Goal: Information Seeking & Learning: Learn about a topic

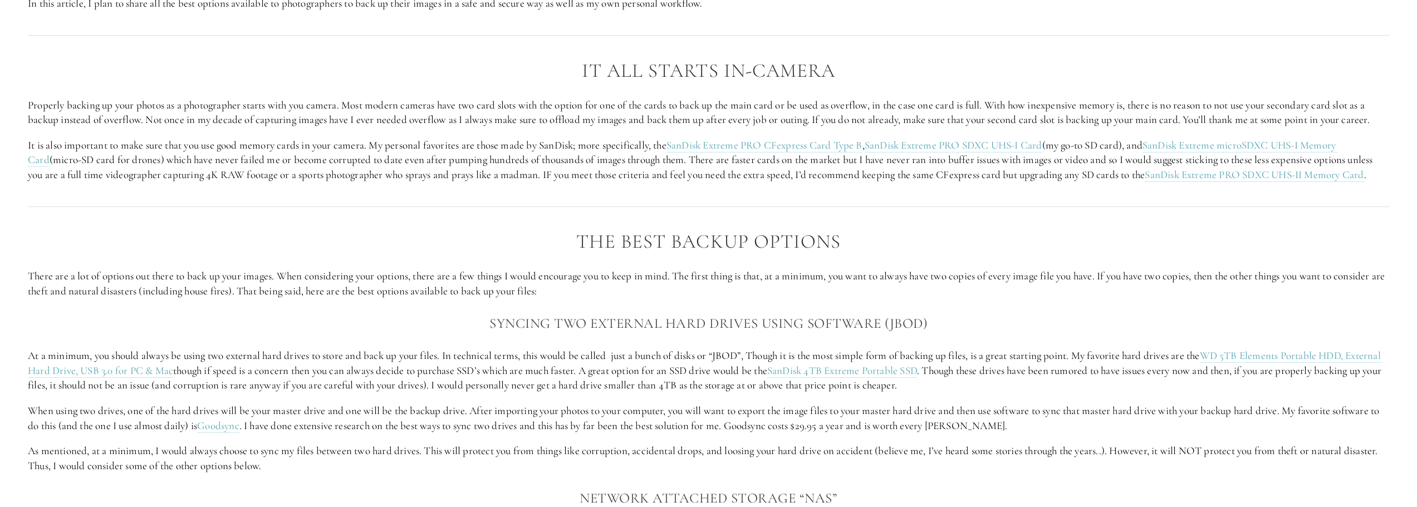
scroll to position [1169, 0]
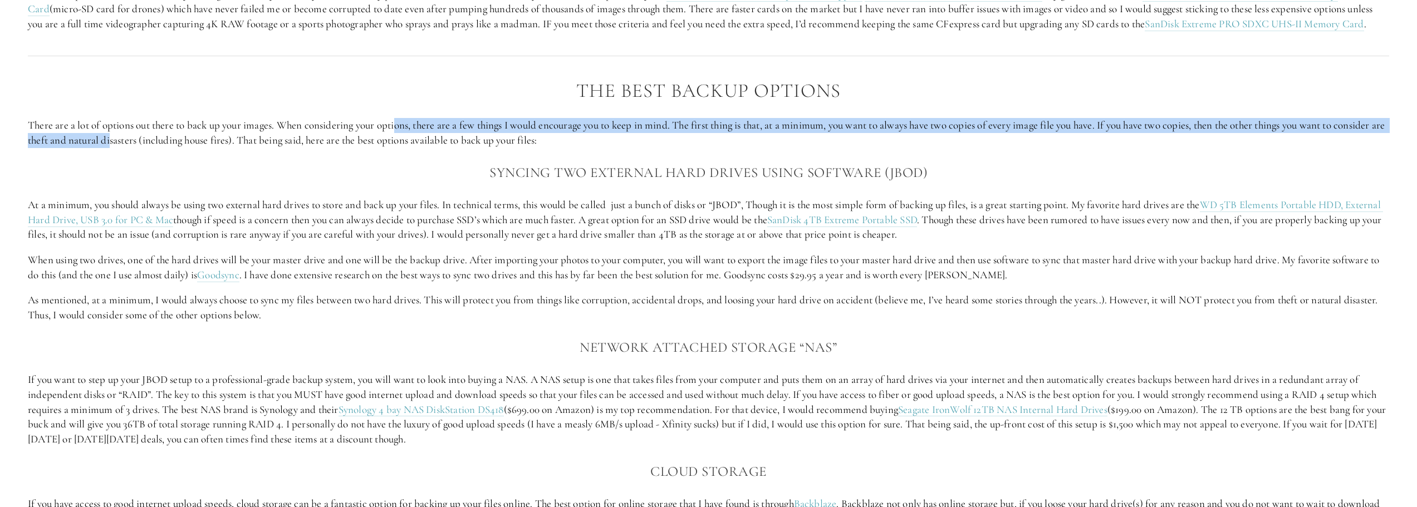
drag, startPoint x: 164, startPoint y: 136, endPoint x: 460, endPoint y: 115, distance: 296.4
click at [418, 127] on p "There are a lot of options out there to back up your images. When considering y…" at bounding box center [708, 133] width 1361 height 30
click at [461, 115] on div "The Best Backup Options There are a lot of options out there to back up your im…" at bounding box center [708, 433] width 1361 height 707
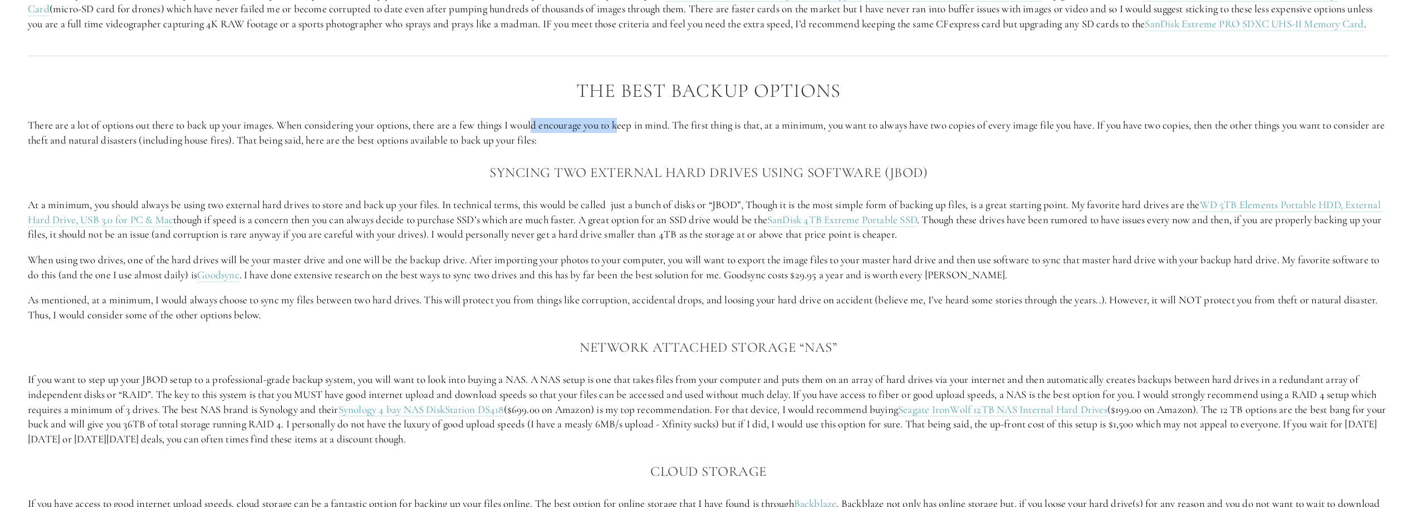
drag, startPoint x: 539, startPoint y: 125, endPoint x: 633, endPoint y: 125, distance: 94.1
click at [632, 125] on p "There are a lot of options out there to back up your images. When considering y…" at bounding box center [708, 133] width 1361 height 30
click at [633, 125] on p "There are a lot of options out there to back up your images. When considering y…" at bounding box center [708, 133] width 1361 height 30
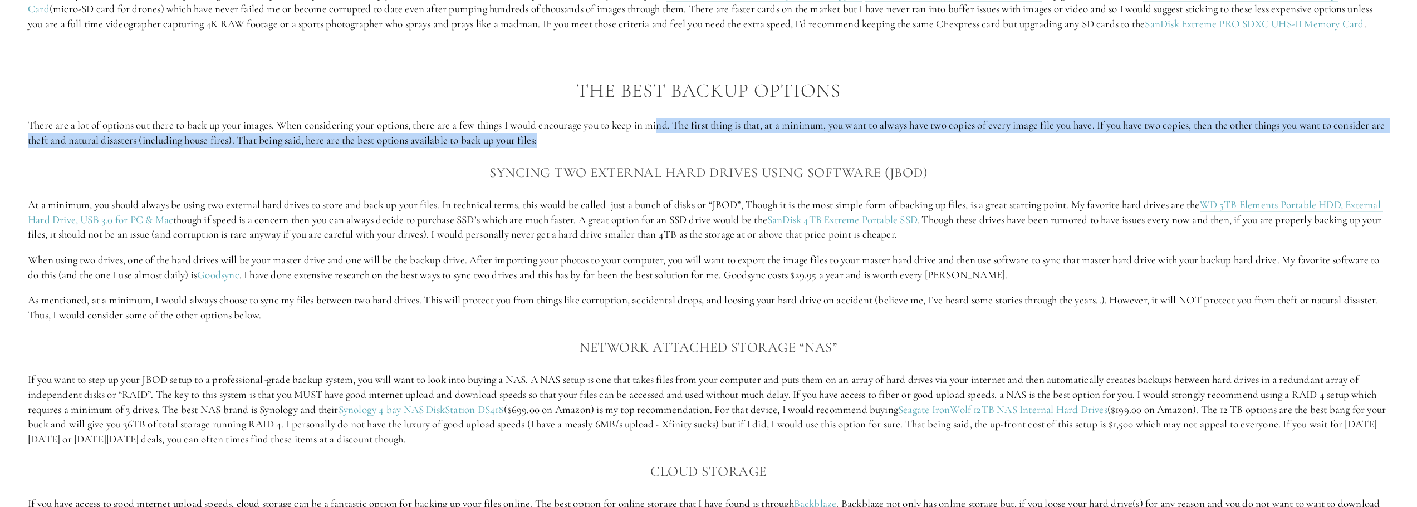
drag, startPoint x: 707, startPoint y: 139, endPoint x: 844, endPoint y: 151, distance: 137.5
click at [831, 148] on p "There are a lot of options out there to back up your images. When considering y…" at bounding box center [708, 133] width 1361 height 30
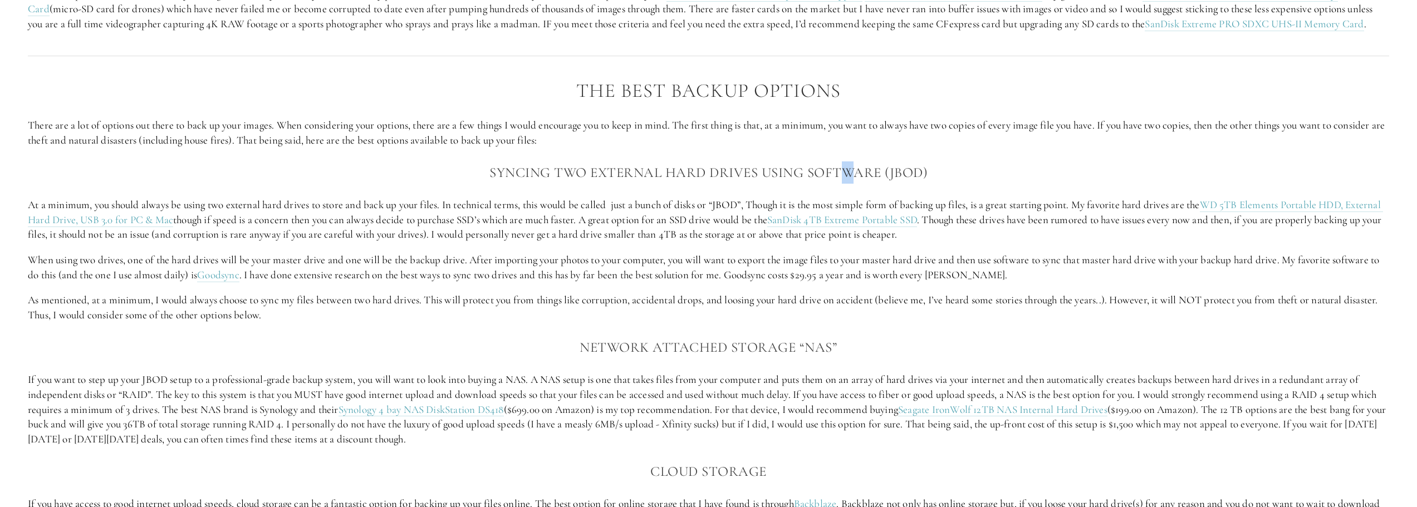
drag, startPoint x: 844, startPoint y: 151, endPoint x: 857, endPoint y: 151, distance: 13.4
click at [855, 150] on div "The Best Backup Options There are a lot of options out there to back up your im…" at bounding box center [708, 433] width 1361 height 707
click at [926, 133] on p "There are a lot of options out there to back up your images. When considering y…" at bounding box center [708, 133] width 1361 height 30
drag, startPoint x: 1116, startPoint y: 129, endPoint x: 1160, endPoint y: 131, distance: 43.5
click at [1160, 131] on p "There are a lot of options out there to back up your images. When considering y…" at bounding box center [708, 133] width 1361 height 30
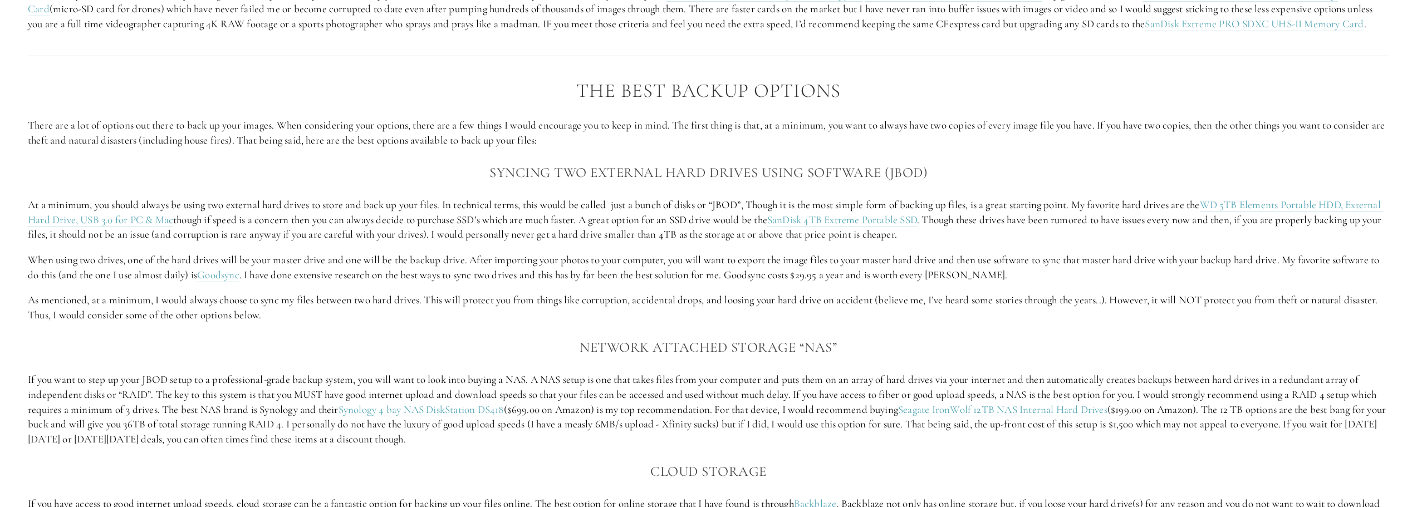
click at [1222, 135] on p "There are a lot of options out there to back up your images. When considering y…" at bounding box center [708, 133] width 1361 height 30
drag, startPoint x: 120, startPoint y: 144, endPoint x: 391, endPoint y: 147, distance: 271.1
click at [391, 147] on p "There are a lot of options out there to back up your images. When considering y…" at bounding box center [708, 133] width 1361 height 30
click at [315, 139] on p "There are a lot of options out there to back up your images. When considering y…" at bounding box center [708, 133] width 1361 height 30
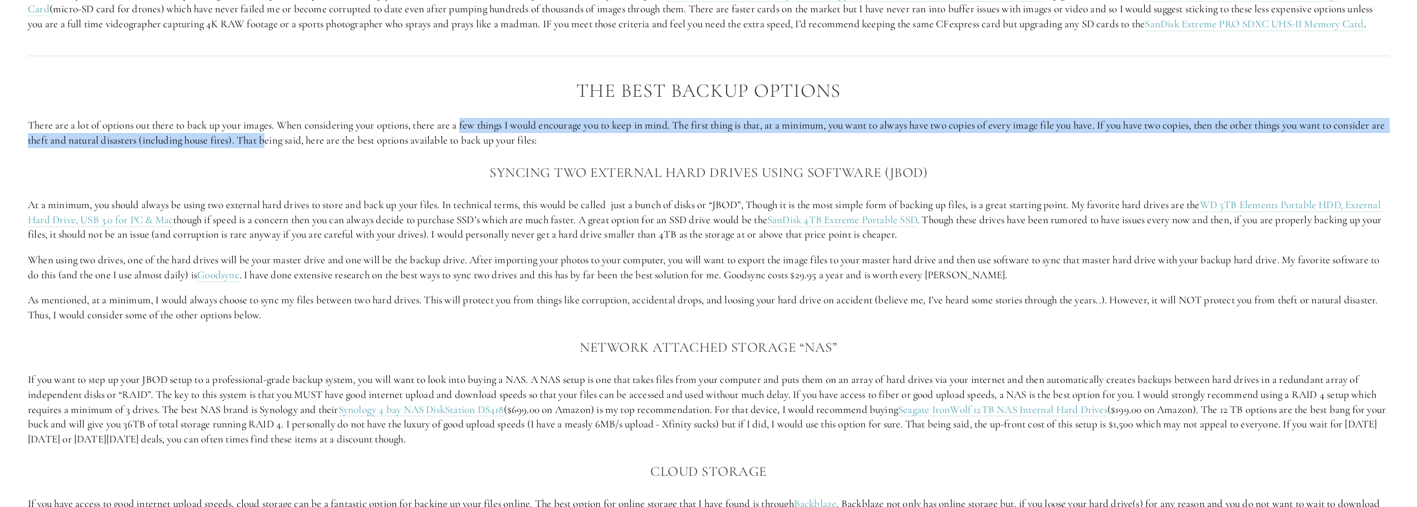
drag, startPoint x: 323, startPoint y: 140, endPoint x: 466, endPoint y: 132, distance: 142.7
click at [466, 132] on p "There are a lot of options out there to back up your images. When considering y…" at bounding box center [708, 133] width 1361 height 30
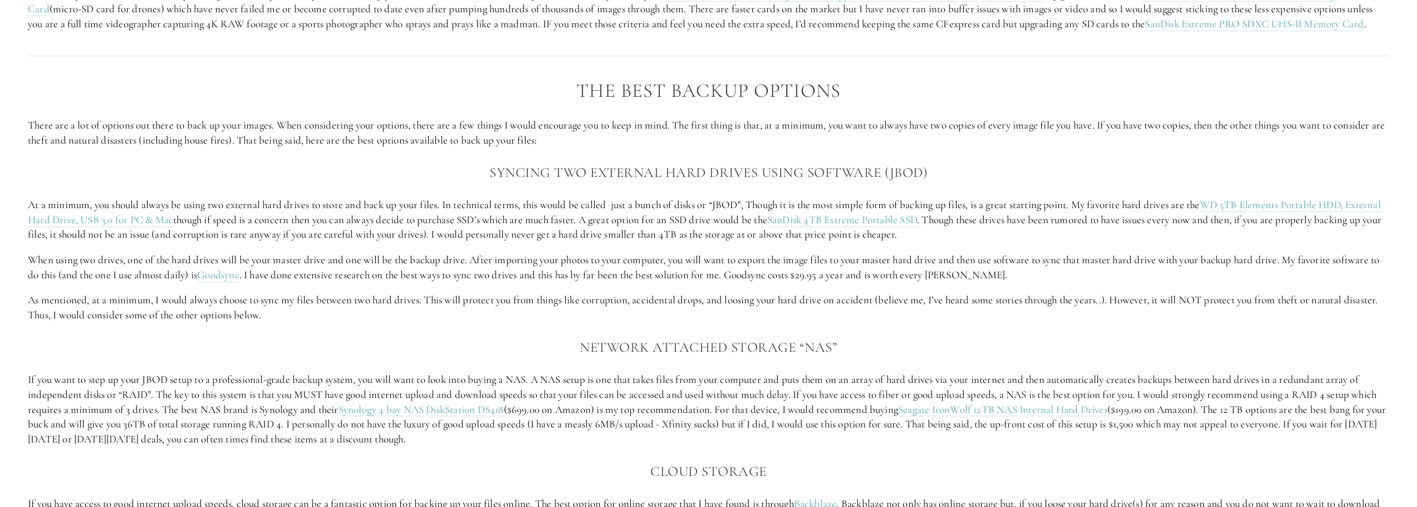
drag, startPoint x: 539, startPoint y: 133, endPoint x: 549, endPoint y: 136, distance: 10.6
click at [544, 134] on p "There are a lot of options out there to back up your images. When considering y…" at bounding box center [708, 133] width 1361 height 30
drag, startPoint x: 522, startPoint y: 140, endPoint x: 396, endPoint y: 141, distance: 126.4
click at [407, 141] on p "There are a lot of options out there to back up your images. When considering y…" at bounding box center [708, 133] width 1361 height 30
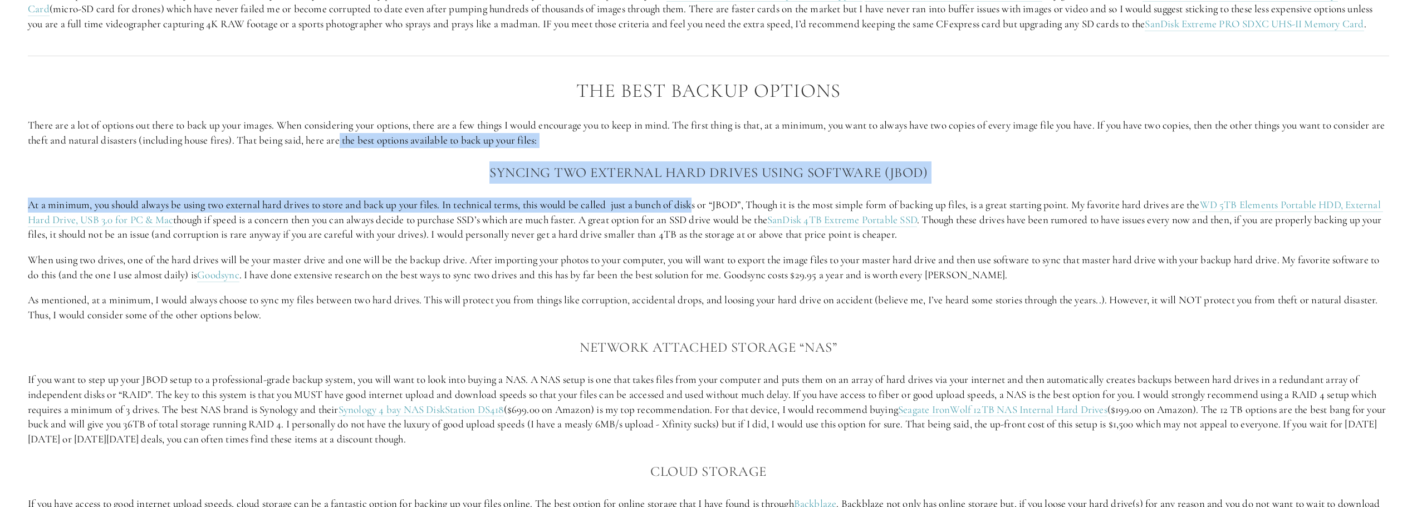
drag, startPoint x: 587, startPoint y: 185, endPoint x: 709, endPoint y: 200, distance: 123.4
click at [709, 200] on div "The Best Backup Options There are a lot of options out there to back up your im…" at bounding box center [708, 433] width 1361 height 707
drag, startPoint x: 810, startPoint y: 219, endPoint x: 868, endPoint y: 236, distance: 60.8
click at [829, 227] on p "At a minimum, you should always be using two external hard drives to store and …" at bounding box center [708, 220] width 1361 height 45
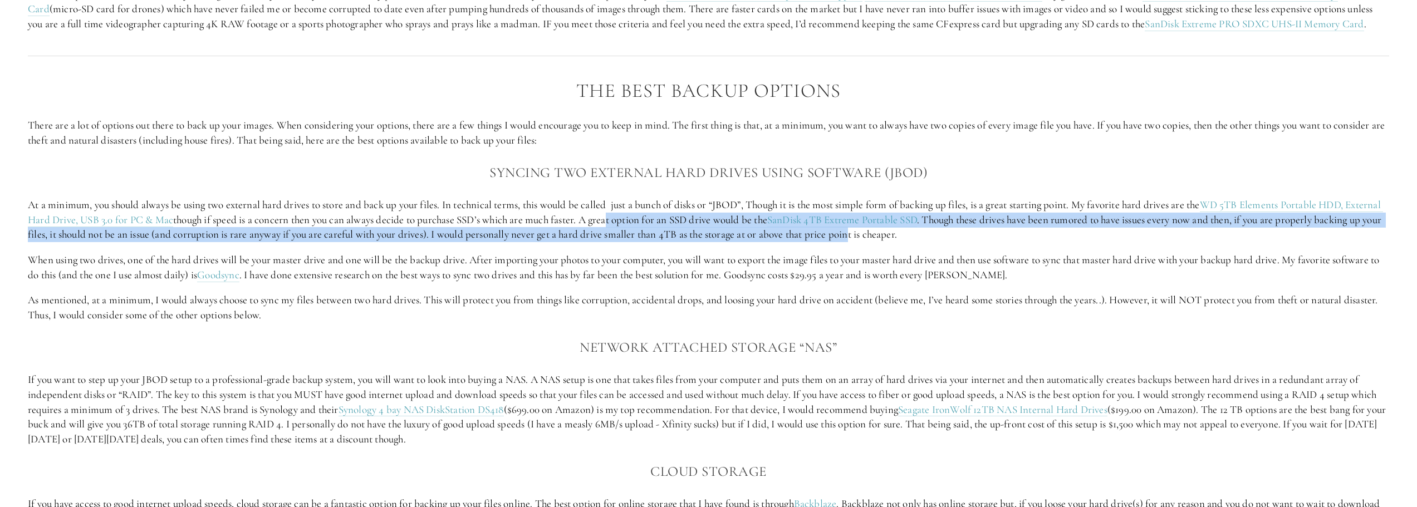
drag, startPoint x: 887, startPoint y: 234, endPoint x: 359, endPoint y: 231, distance: 528.9
click at [602, 222] on p "At a minimum, you should always be using two external hard drives to store and …" at bounding box center [708, 220] width 1361 height 45
click at [91, 227] on p "At a minimum, you should always be using two external hard drives to store and …" at bounding box center [708, 220] width 1361 height 45
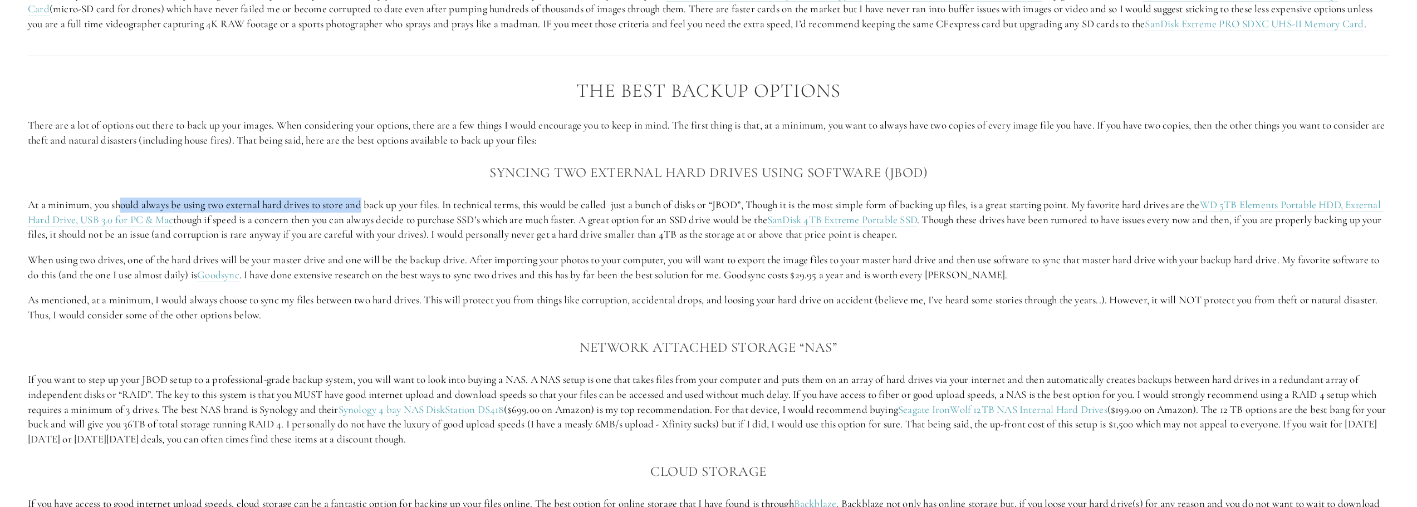
drag, startPoint x: 120, startPoint y: 199, endPoint x: 364, endPoint y: 205, distance: 244.4
click at [364, 205] on p "At a minimum, you should always be using two external hard drives to store and …" at bounding box center [708, 220] width 1361 height 45
click at [351, 237] on p "At a minimum, you should always be using two external hard drives to store and …" at bounding box center [708, 220] width 1361 height 45
click at [422, 222] on p "At a minimum, you should always be using two external hard drives to store and …" at bounding box center [708, 220] width 1361 height 45
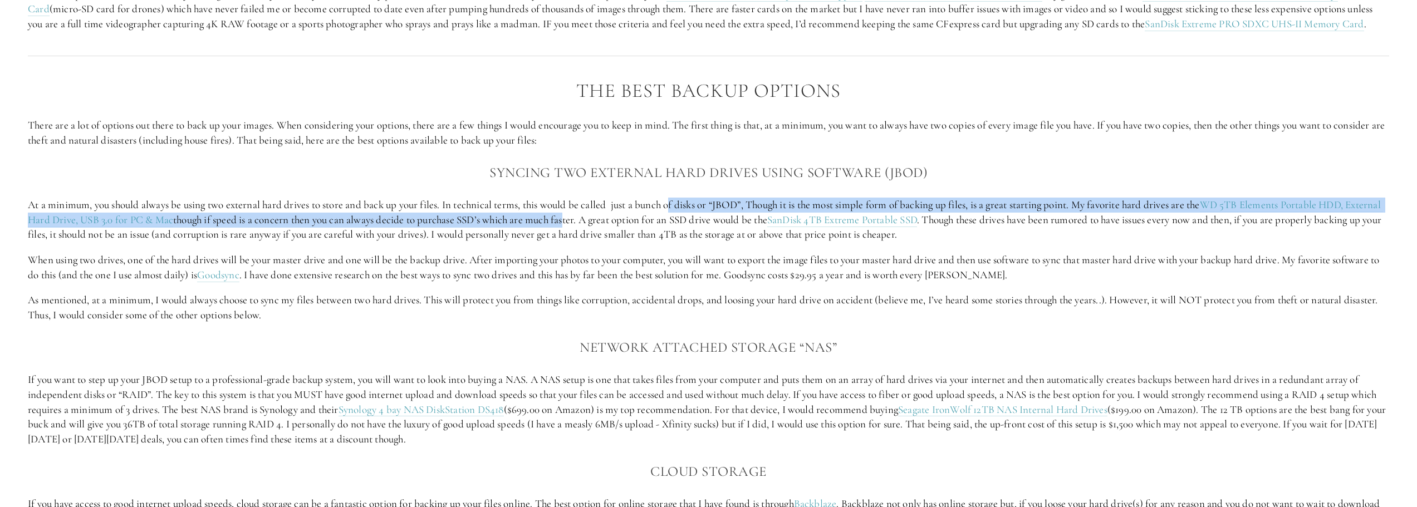
drag, startPoint x: 650, startPoint y: 219, endPoint x: 541, endPoint y: 193, distance: 112.2
click at [654, 198] on p "At a minimum, you should always be using two external hard drives to store and …" at bounding box center [708, 220] width 1361 height 45
click at [812, 203] on p "At a minimum, you should always be using two external hard drives to store and …" at bounding box center [708, 220] width 1361 height 45
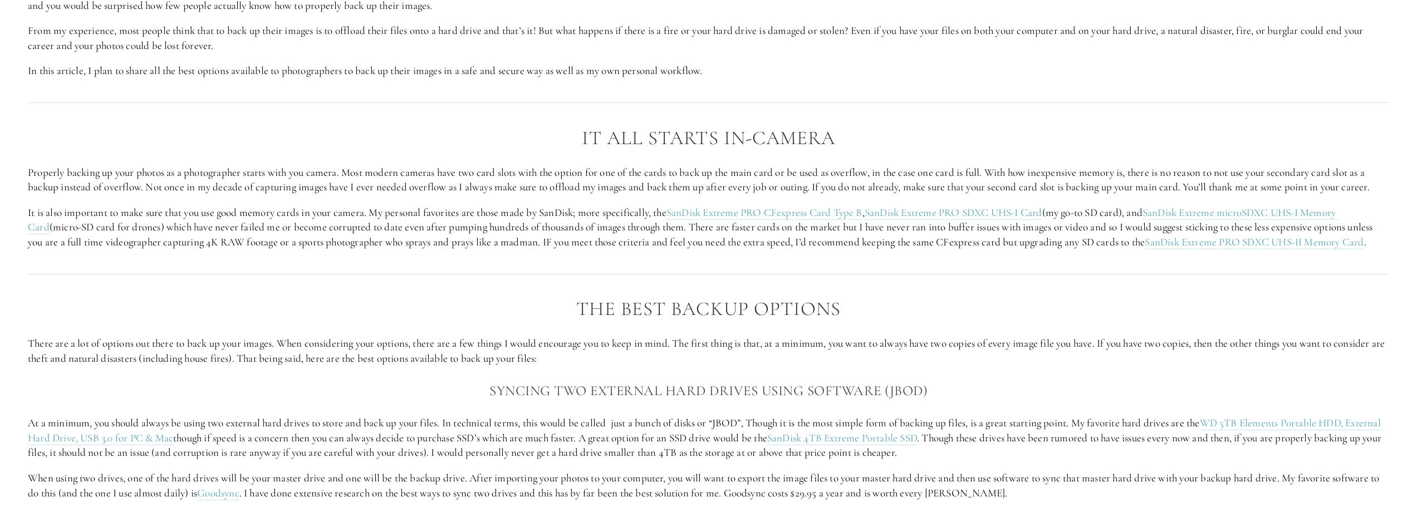
scroll to position [946, 0]
